Goal: Task Accomplishment & Management: Use online tool/utility

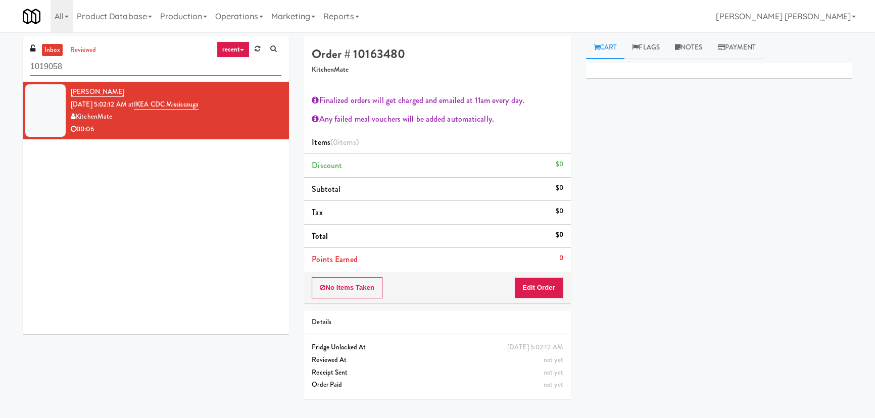
drag, startPoint x: 119, startPoint y: 58, endPoint x: 22, endPoint y: 64, distance: 97.2
click at [22, 64] on div "inbox reviewed recent all unclear take inventory issue suspicious failed recent…" at bounding box center [155, 189] width 281 height 306
paste input "Lancaster lofts Combo Cooler"
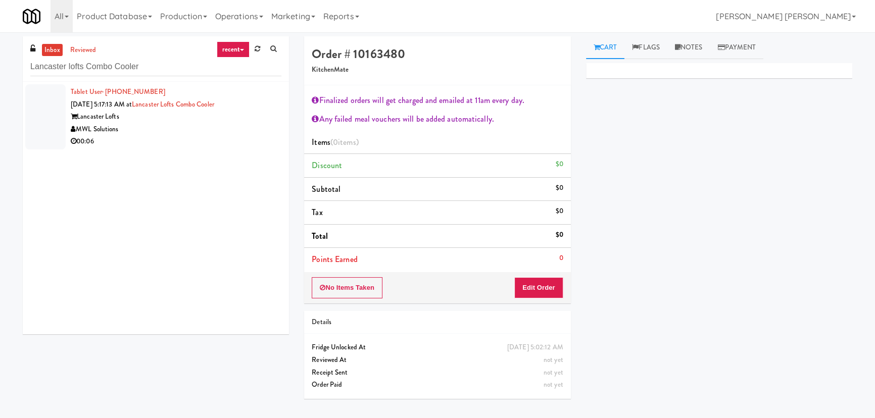
click at [201, 128] on div "MWL Solutions" at bounding box center [176, 129] width 211 height 13
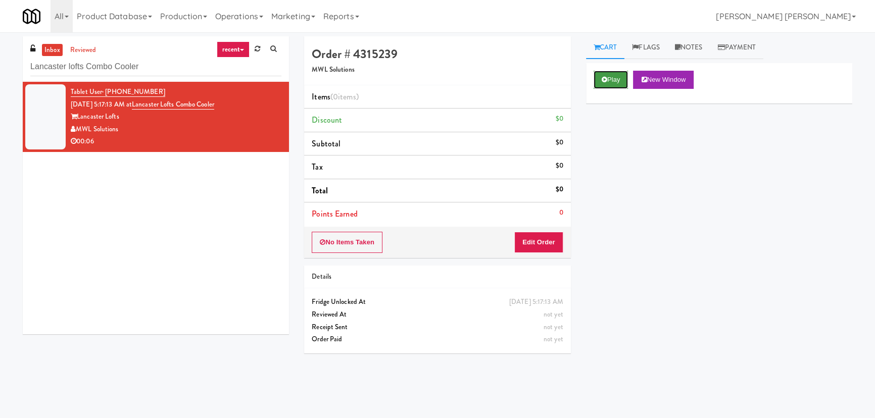
click at [616, 76] on button "Play" at bounding box center [611, 80] width 35 height 18
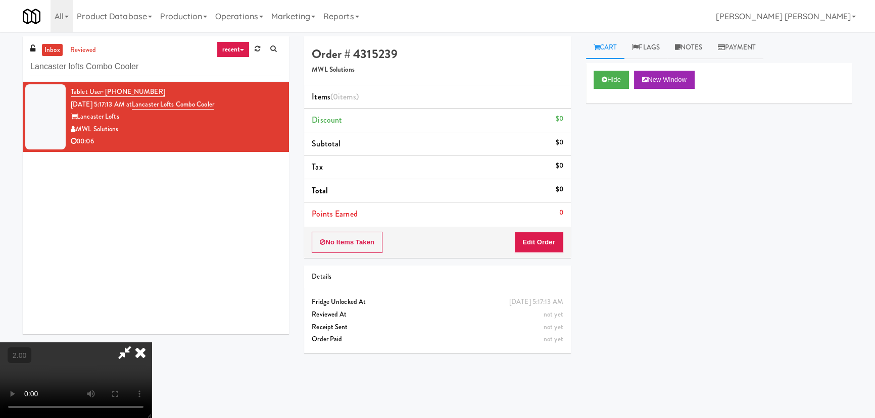
scroll to position [19, 0]
click at [534, 246] on button "Edit Order" at bounding box center [538, 242] width 49 height 21
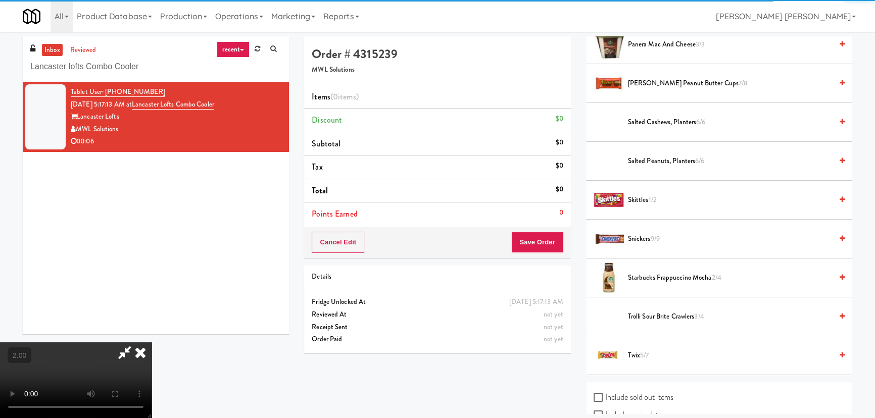
scroll to position [1041, 0]
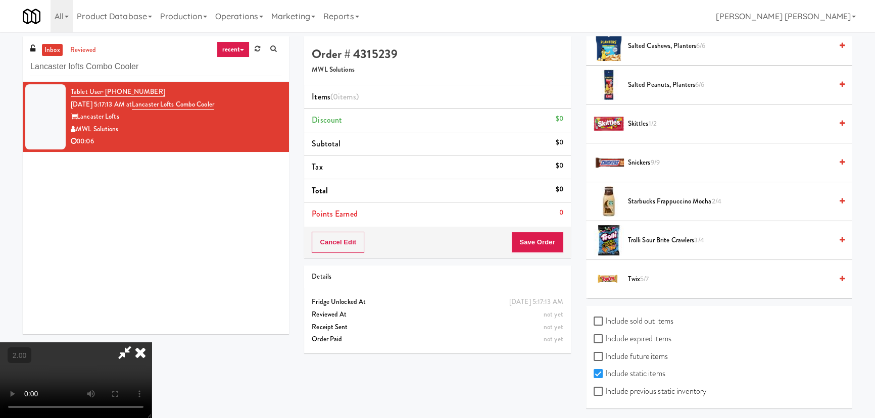
click at [642, 198] on span "Starbucks Frappuccino Mocha 2/4" at bounding box center [730, 202] width 204 height 13
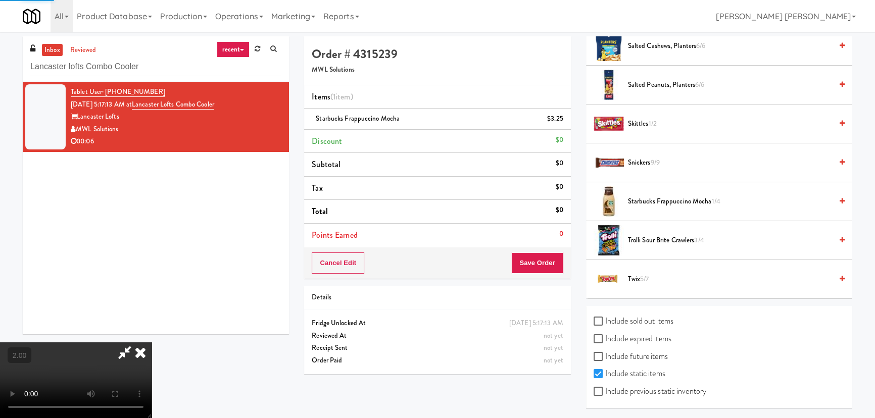
scroll to position [0, 0]
click at [152, 343] on icon at bounding box center [140, 353] width 22 height 20
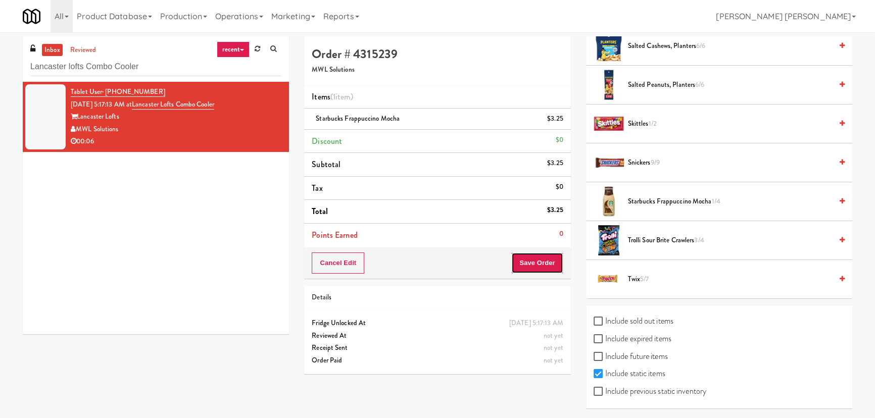
click at [536, 264] on button "Save Order" at bounding box center [537, 263] width 52 height 21
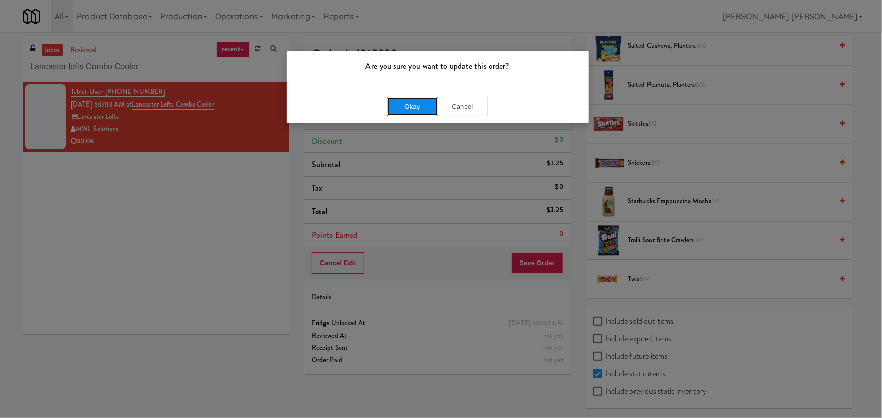
click at [411, 107] on button "Okay" at bounding box center [412, 107] width 51 height 18
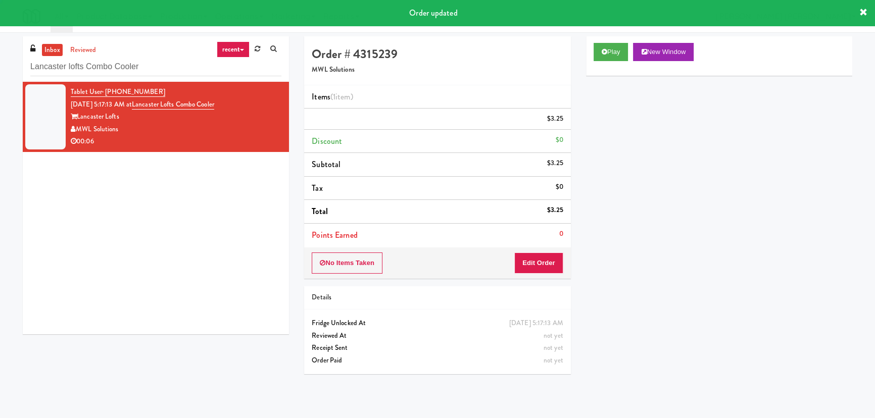
scroll to position [27, 0]
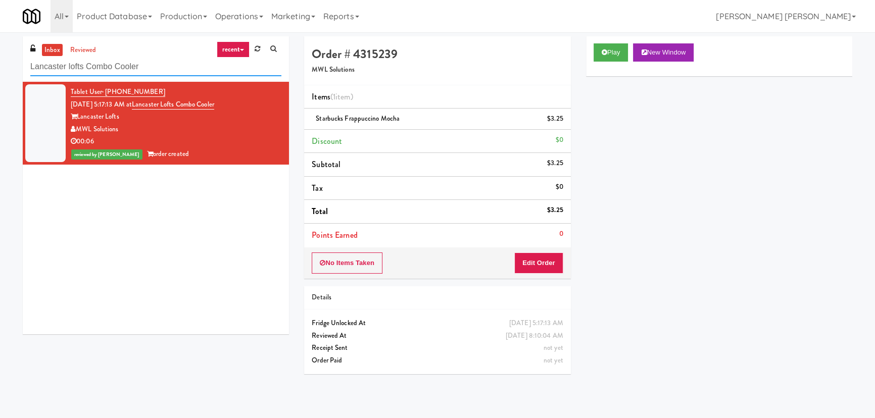
drag, startPoint x: 141, startPoint y: 66, endPoint x: 19, endPoint y: 69, distance: 121.8
click at [19, 69] on div "inbox reviewed recent all unclear take inventory issue suspicious failed recent…" at bounding box center [155, 189] width 281 height 306
paste input "Balchem Breakroom"
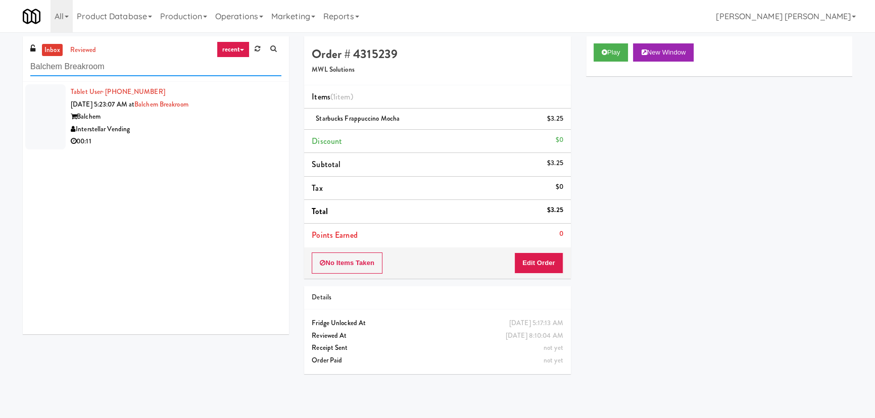
type input "Balchem Breakroom"
click at [205, 128] on div "Interstellar Vending" at bounding box center [176, 129] width 211 height 13
